Goal: Task Accomplishment & Management: Complete application form

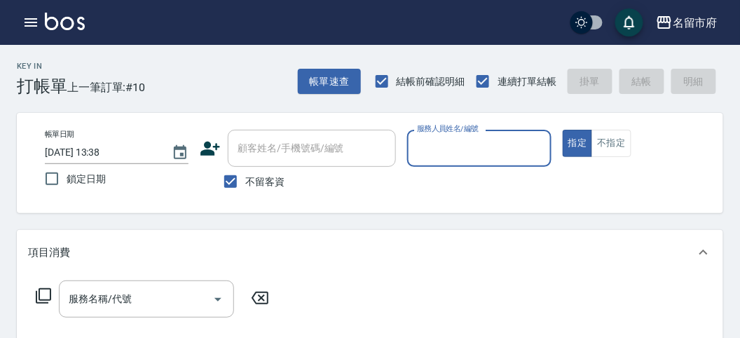
click at [470, 158] on input "服務人員姓名/編號" at bounding box center [478, 148] width 131 height 25
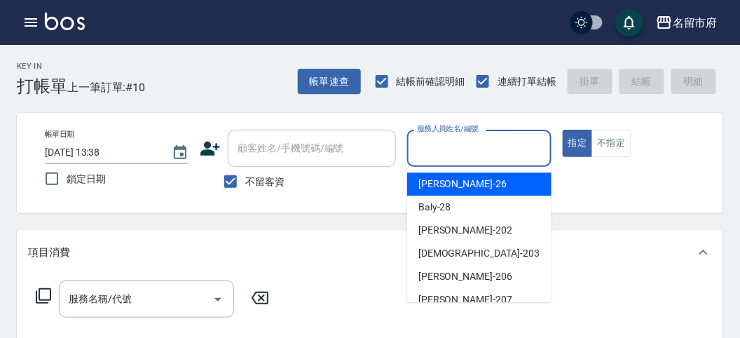
click at [467, 189] on div "[PERSON_NAME] -26" at bounding box center [479, 183] width 144 height 23
type input "[PERSON_NAME]-26"
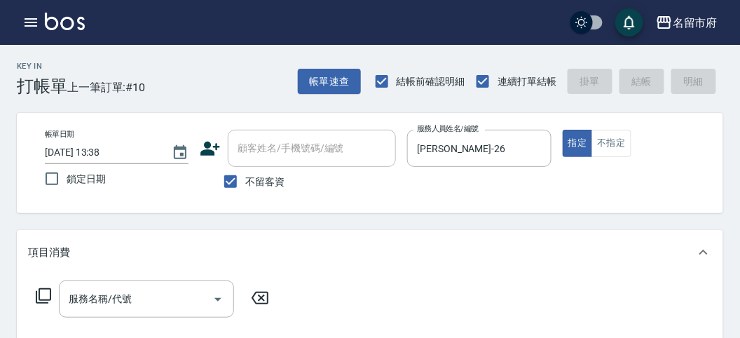
click at [43, 296] on icon at bounding box center [43, 295] width 17 height 17
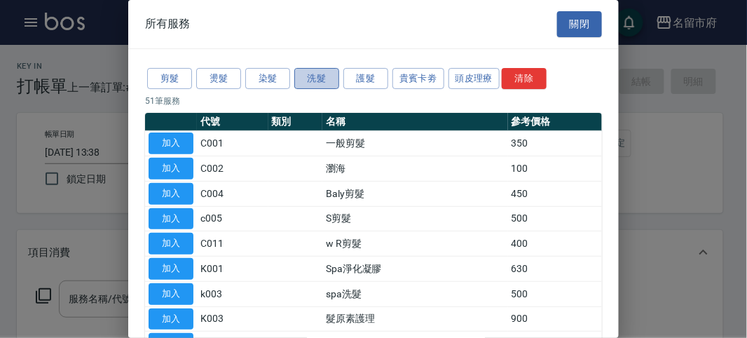
click at [316, 68] on button "洗髮" at bounding box center [316, 79] width 45 height 22
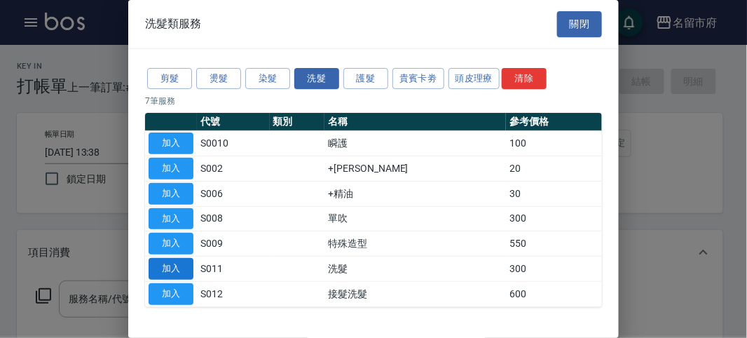
click at [163, 258] on button "加入" at bounding box center [171, 269] width 45 height 22
type input "洗髮(S011)"
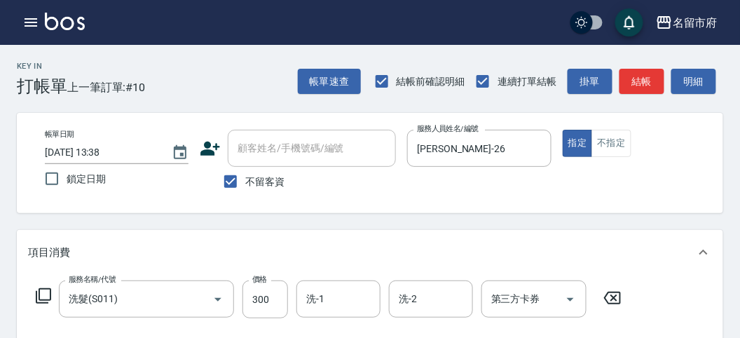
click at [39, 291] on icon at bounding box center [43, 295] width 15 height 15
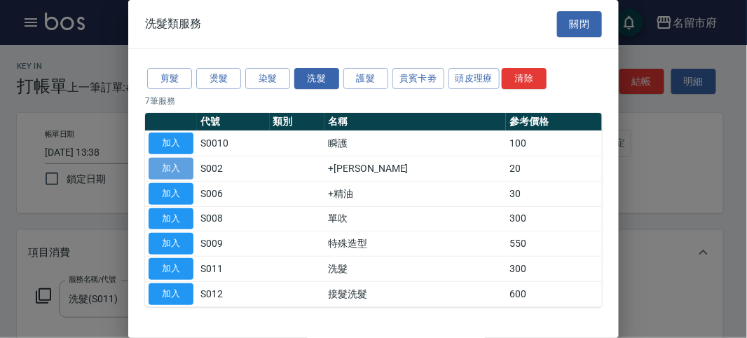
click at [158, 170] on button "加入" at bounding box center [171, 169] width 45 height 22
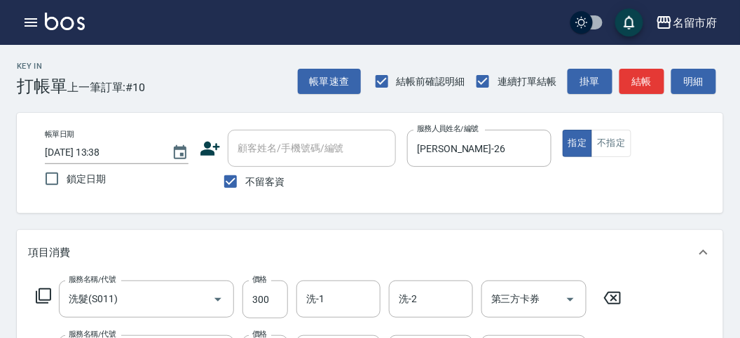
drag, startPoint x: 40, startPoint y: 291, endPoint x: 50, endPoint y: 278, distance: 16.5
click at [43, 286] on div "服務名稱/代號 洗髮(S011) 服務名稱/代號 價格 300 價格 洗-1 洗-1 洗-2 洗-2 第三方卡券 第三方卡券" at bounding box center [329, 299] width 602 height 38
click at [48, 296] on icon at bounding box center [43, 295] width 17 height 17
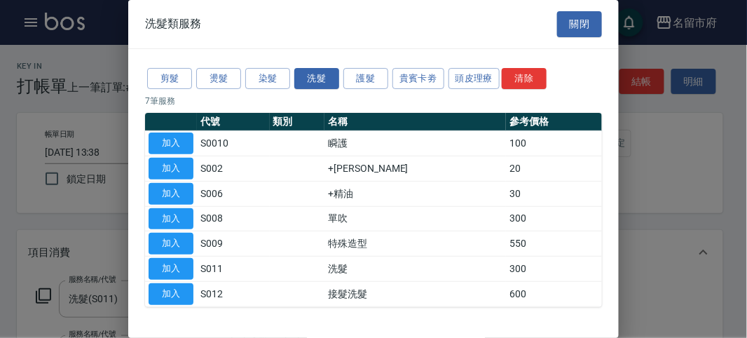
drag, startPoint x: 179, startPoint y: 193, endPoint x: 188, endPoint y: 198, distance: 10.0
click at [179, 193] on button "加入" at bounding box center [171, 194] width 45 height 22
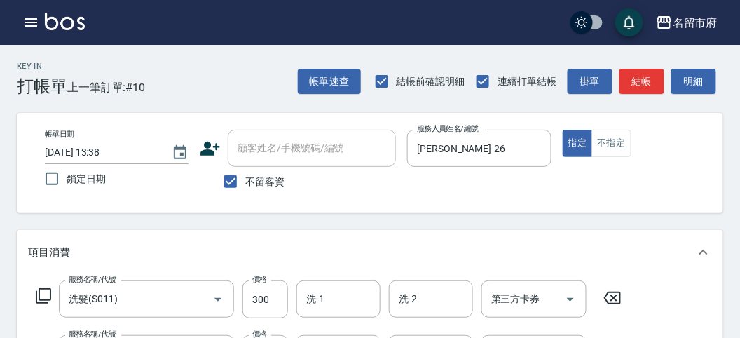
scroll to position [156, 0]
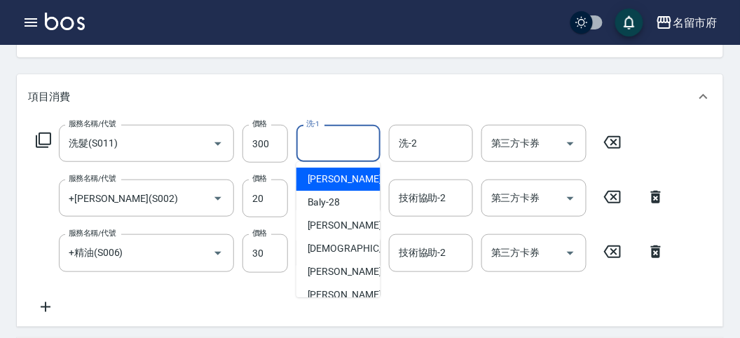
click at [331, 144] on input "洗-1" at bounding box center [338, 143] width 71 height 25
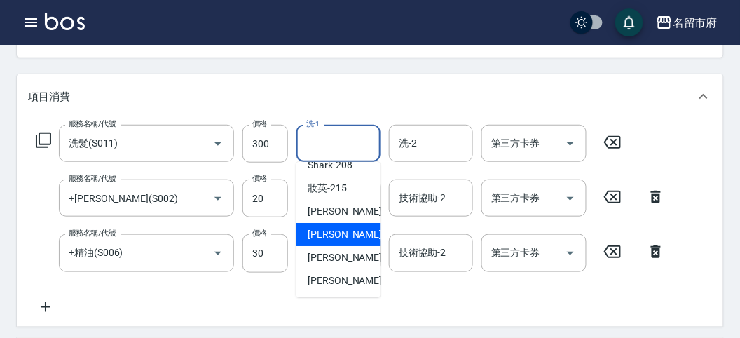
click at [346, 228] on span "Min Min -218" at bounding box center [355, 234] width 94 height 15
type input "Min Min-218"
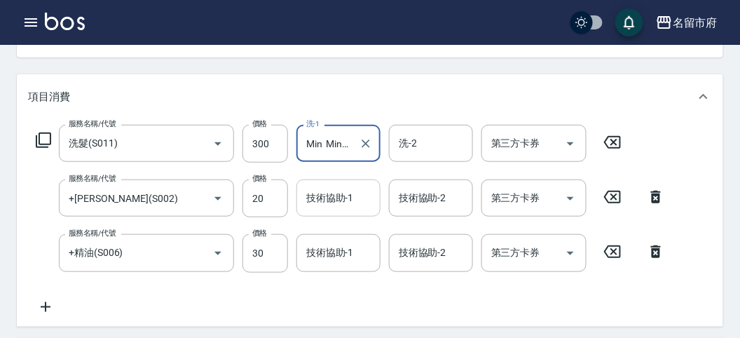
click at [341, 205] on input "技術協助-1" at bounding box center [338, 198] width 71 height 25
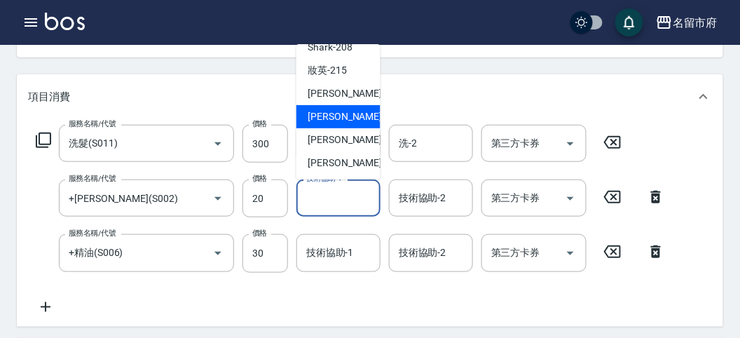
click at [346, 111] on span "Min Min -218" at bounding box center [355, 116] width 94 height 15
type input "Min Min-218"
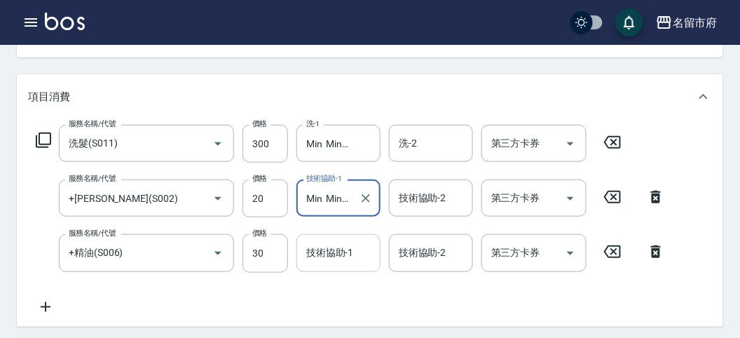
click at [359, 247] on input "技術協助-1" at bounding box center [338, 252] width 71 height 25
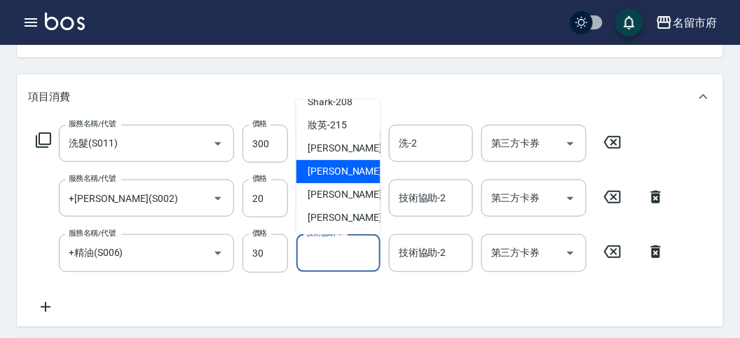
click at [364, 170] on div "Min Min -218" at bounding box center [338, 171] width 84 height 23
type input "Min Min-218"
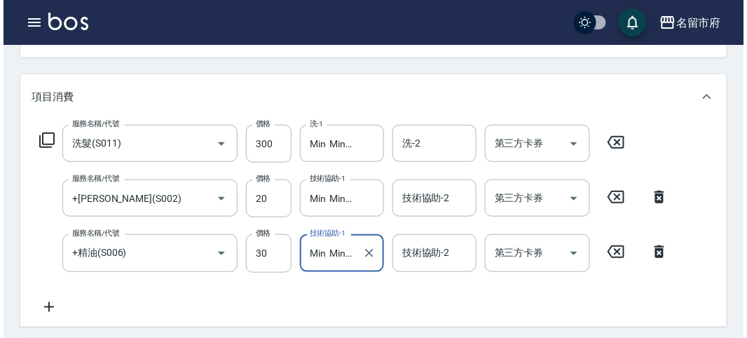
scroll to position [519, 0]
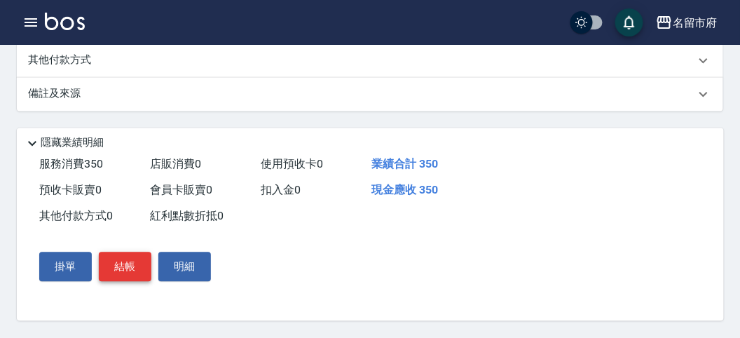
click at [141, 276] on button "結帳" at bounding box center [125, 266] width 53 height 29
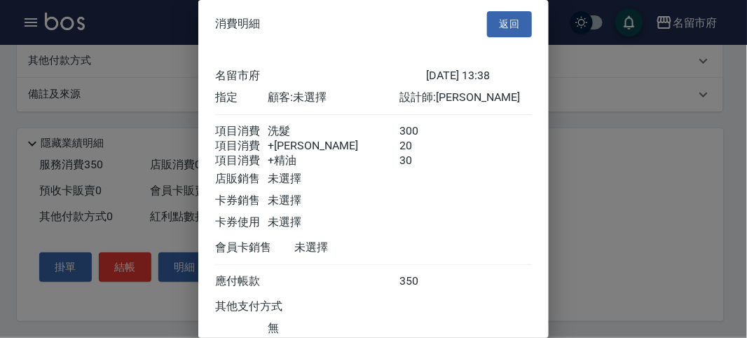
scroll to position [109, 0]
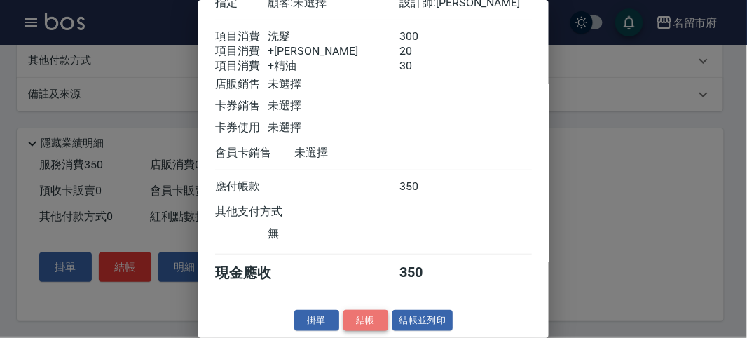
click at [362, 310] on button "結帳" at bounding box center [365, 321] width 45 height 22
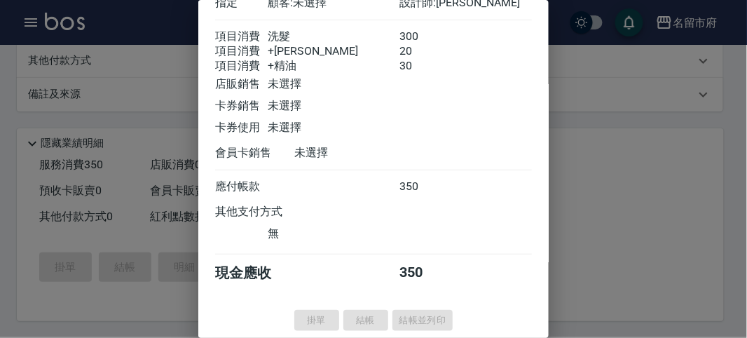
type input "[DATE] 14:13"
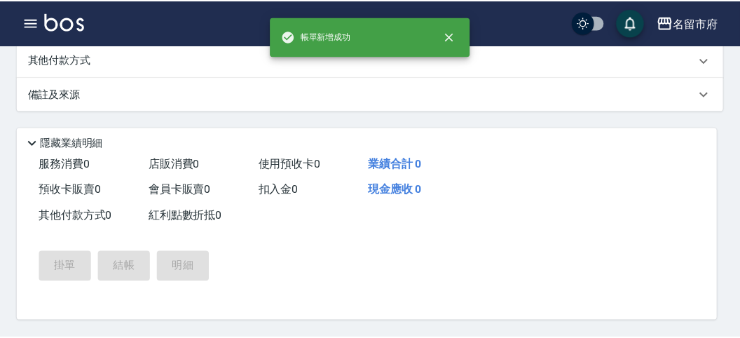
scroll to position [0, 0]
